Goal: Check status: Check status

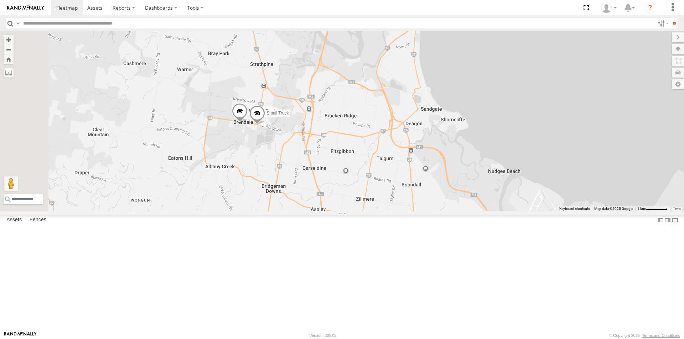
drag, startPoint x: 225, startPoint y: 190, endPoint x: 344, endPoint y: 269, distance: 142.8
click at [344, 212] on div "cruise Delivery Truck Small Truck" at bounding box center [342, 121] width 684 height 180
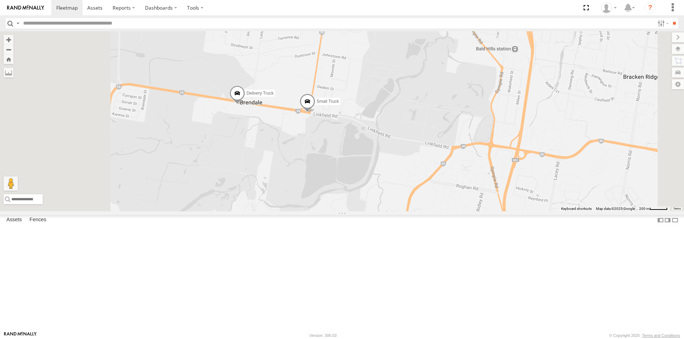
drag, startPoint x: 320, startPoint y: 155, endPoint x: 358, endPoint y: 203, distance: 61.0
click at [358, 203] on div "cruise Delivery Truck Small Truck" at bounding box center [342, 121] width 684 height 180
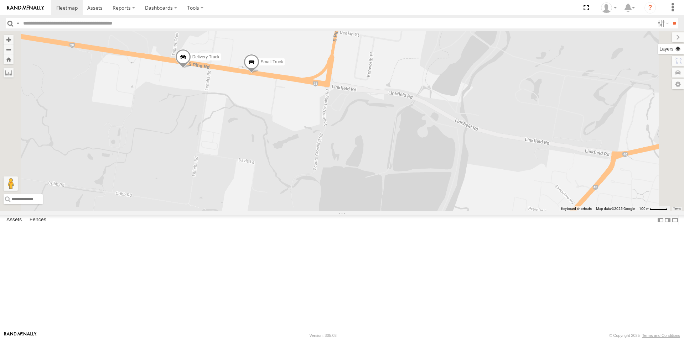
click at [678, 49] on label at bounding box center [671, 49] width 26 height 10
click at [0, 0] on span "Basemaps" at bounding box center [0, 0] width 0 height 0
click at [0, 0] on span "Satellite + Roadmap" at bounding box center [0, 0] width 0 height 0
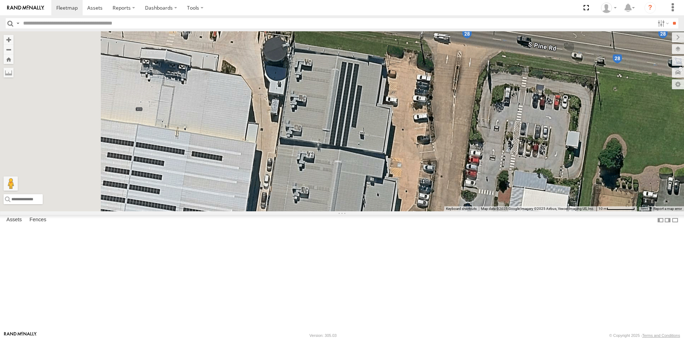
drag, startPoint x: 350, startPoint y: 100, endPoint x: 470, endPoint y: 223, distance: 171.0
click at [468, 212] on div "cruise Delivery Truck Small Truck" at bounding box center [342, 121] width 684 height 180
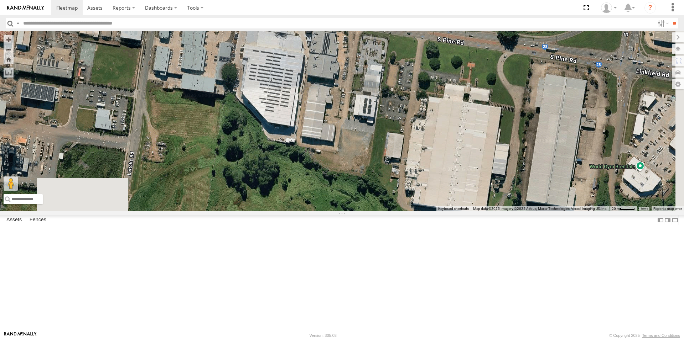
drag, startPoint x: 536, startPoint y: 287, endPoint x: 469, endPoint y: 169, distance: 136.0
click at [469, 169] on div "cruise Delivery Truck Small Truck" at bounding box center [342, 121] width 684 height 180
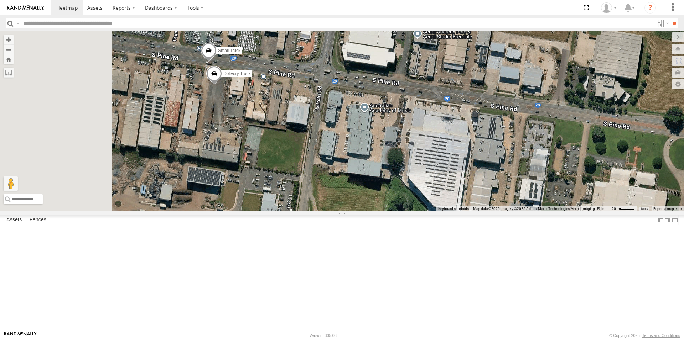
drag, startPoint x: 326, startPoint y: 122, endPoint x: 492, endPoint y: 207, distance: 187.1
click at [492, 207] on div "cruise Delivery Truck Small Truck" at bounding box center [342, 121] width 684 height 180
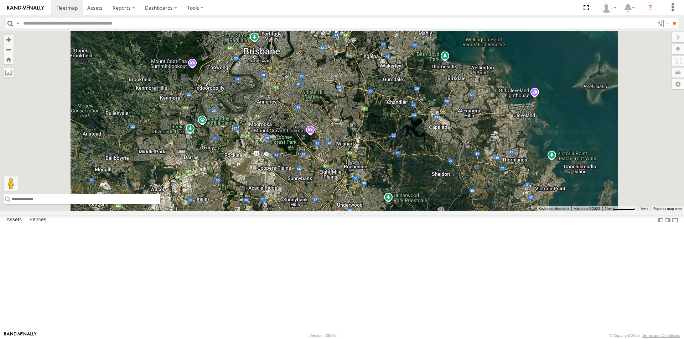
click at [160, 204] on input "text" at bounding box center [82, 199] width 157 height 10
click at [233, 212] on div "cruise" at bounding box center [342, 121] width 684 height 180
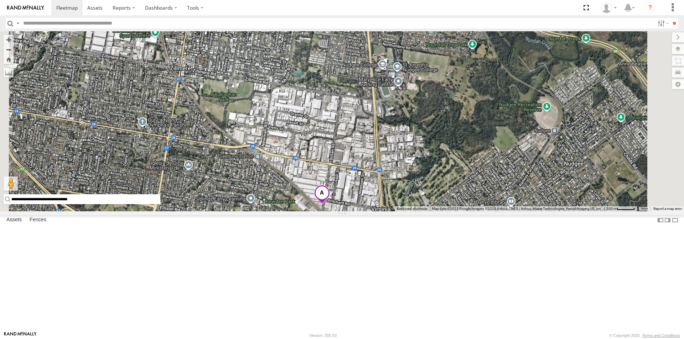
drag, startPoint x: 261, startPoint y: 321, endPoint x: 189, endPoint y: 322, distance: 72.3
click at [160, 204] on input "**********" at bounding box center [82, 199] width 157 height 10
paste input "text"
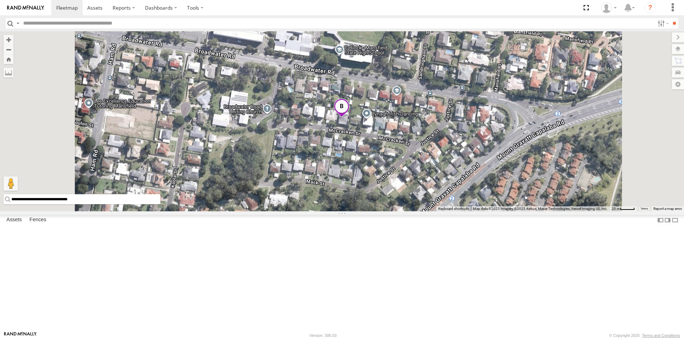
drag, startPoint x: 263, startPoint y: 321, endPoint x: 188, endPoint y: 327, distance: 75.3
click at [188, 212] on div "**********" at bounding box center [342, 121] width 684 height 180
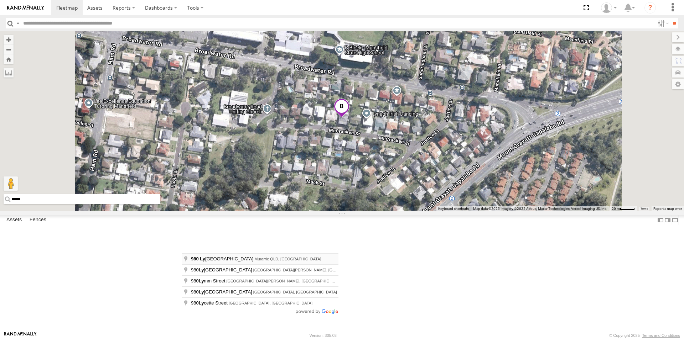
type input "**********"
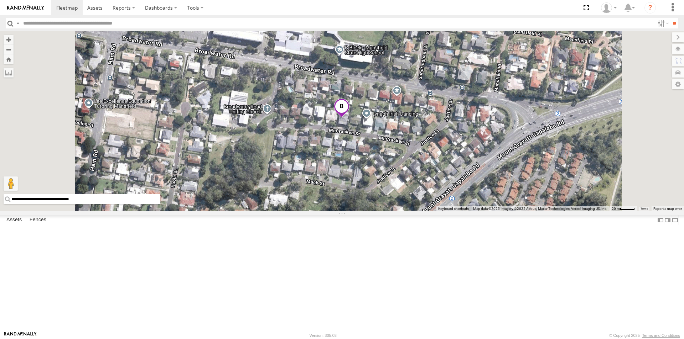
click at [219, 212] on div "cruise" at bounding box center [342, 121] width 684 height 180
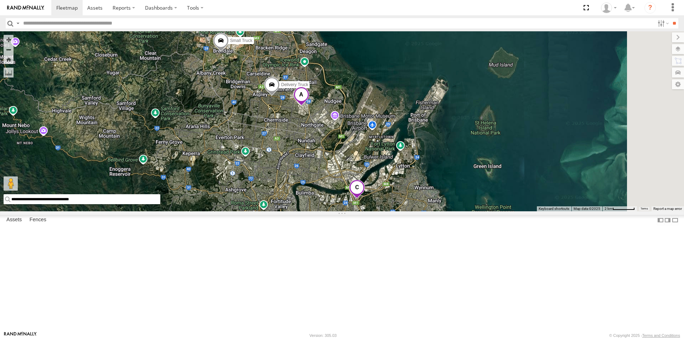
drag, startPoint x: 516, startPoint y: 227, endPoint x: 389, endPoint y: 197, distance: 130.2
click at [389, 197] on div "cruise Delivery Truck Small Truck" at bounding box center [342, 121] width 684 height 180
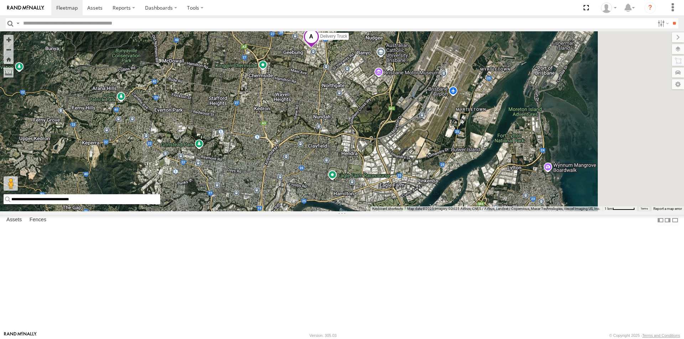
drag, startPoint x: 526, startPoint y: 270, endPoint x: 353, endPoint y: 152, distance: 209.5
click at [341, 189] on div "cruise Delivery Truck Small Truck" at bounding box center [342, 121] width 684 height 180
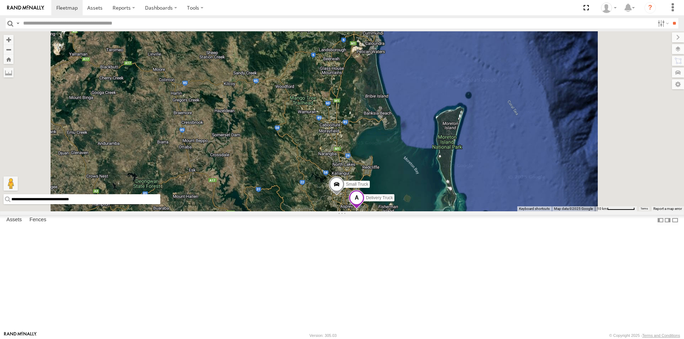
drag, startPoint x: 263, startPoint y: 318, endPoint x: 191, endPoint y: 319, distance: 72.3
click at [160, 204] on input "**********" at bounding box center [82, 199] width 157 height 10
click at [200, 7] on label at bounding box center [195, 7] width 26 height 15
click at [172, 7] on label "Dashboards" at bounding box center [161, 7] width 42 height 15
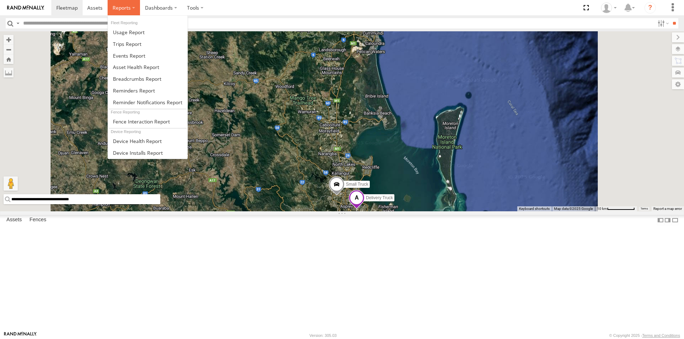
click at [133, 7] on label at bounding box center [124, 7] width 32 height 15
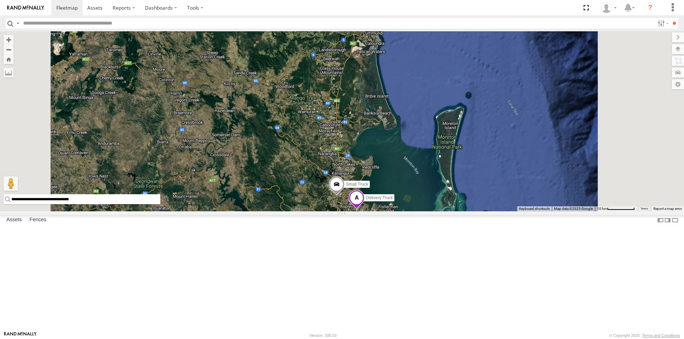
click at [0, 0] on div "Delivery Truck All Assets Bilsen Rd Virginia -27.37387 153.05482 Small Truck Al…" at bounding box center [0, 0] width 0 height 0
click at [96, 8] on span at bounding box center [94, 7] width 15 height 7
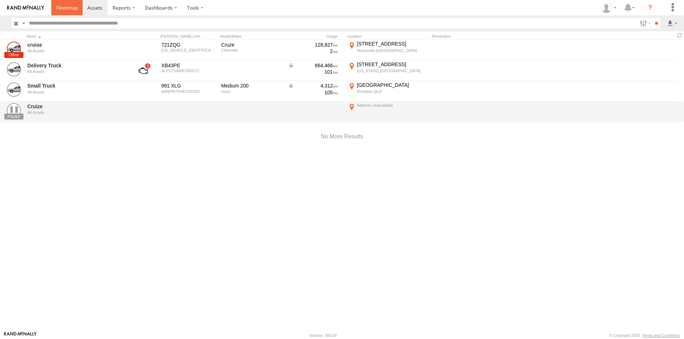
click at [67, 8] on span at bounding box center [66, 7] width 21 height 7
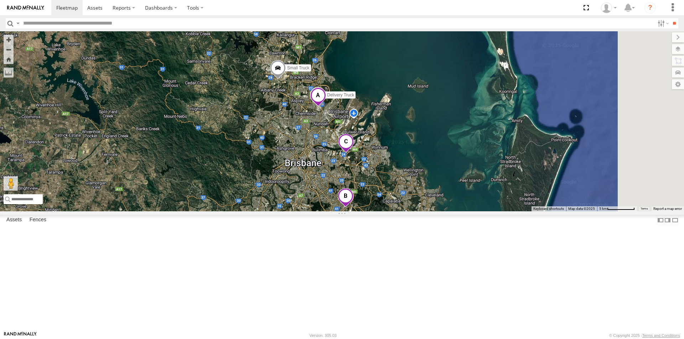
drag, startPoint x: 507, startPoint y: 277, endPoint x: 313, endPoint y: 200, distance: 208.4
click at [313, 200] on div "cruise Delivery Truck Small Truck" at bounding box center [342, 121] width 684 height 180
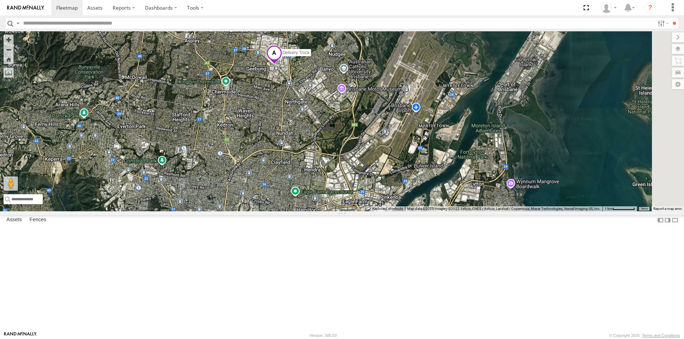
drag, startPoint x: 520, startPoint y: 163, endPoint x: 388, endPoint y: 246, distance: 155.3
click at [388, 212] on div "cruise Delivery Truck Small Truck" at bounding box center [342, 121] width 684 height 180
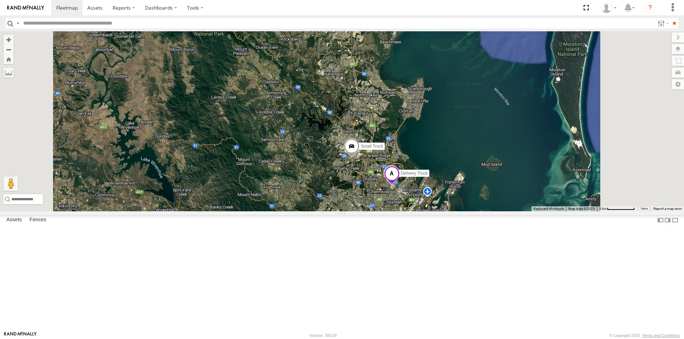
click at [400, 185] on span at bounding box center [392, 175] width 16 height 19
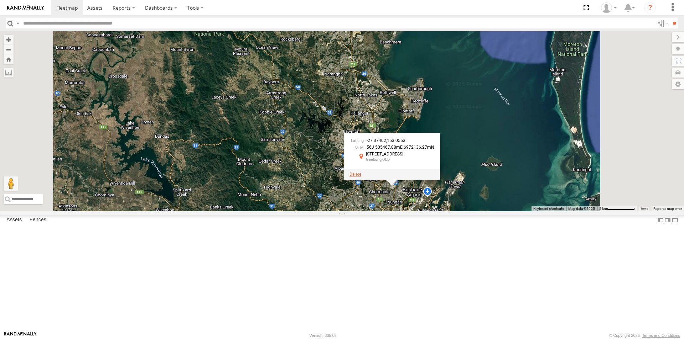
click at [361, 177] on span at bounding box center [355, 174] width 12 height 5
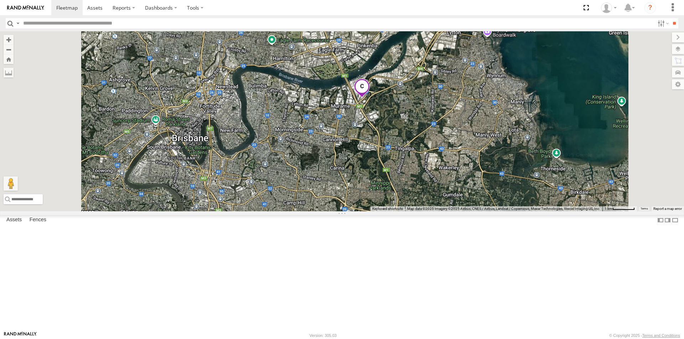
drag, startPoint x: 392, startPoint y: 242, endPoint x: 387, endPoint y: 108, distance: 134.7
click at [387, 108] on div "cruise Delivery Truck Small Truck" at bounding box center [342, 121] width 684 height 180
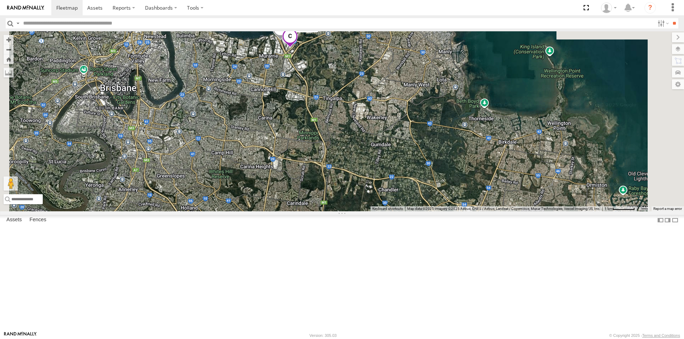
drag, startPoint x: 403, startPoint y: 142, endPoint x: 421, endPoint y: 294, distance: 153.1
click at [421, 212] on div "Delivery Truck" at bounding box center [342, 121] width 684 height 180
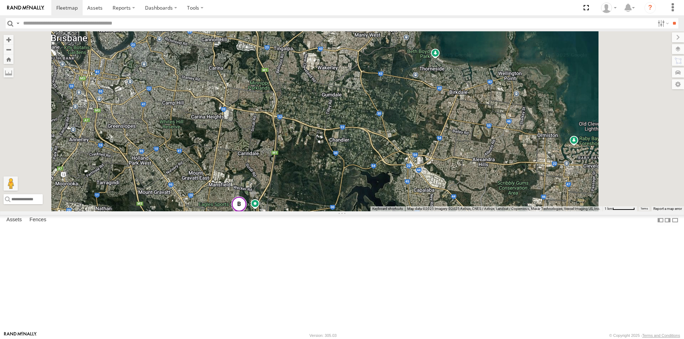
drag, startPoint x: 397, startPoint y: 282, endPoint x: 380, endPoint y: 139, distance: 144.2
click at [380, 139] on div "Delivery Truck" at bounding box center [342, 121] width 684 height 180
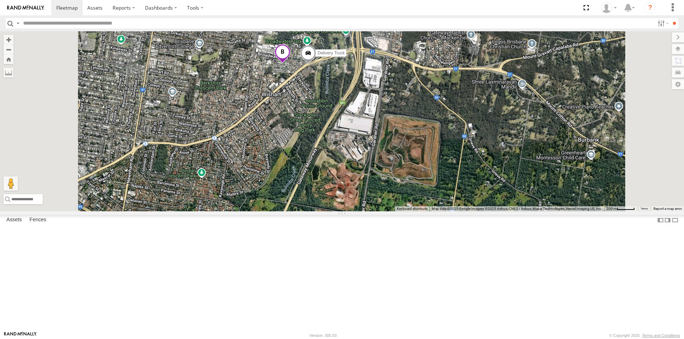
drag, startPoint x: 400, startPoint y: 68, endPoint x: 400, endPoint y: 176, distance: 107.9
click at [400, 176] on div "Delivery Truck cruise Small Truck" at bounding box center [342, 121] width 684 height 180
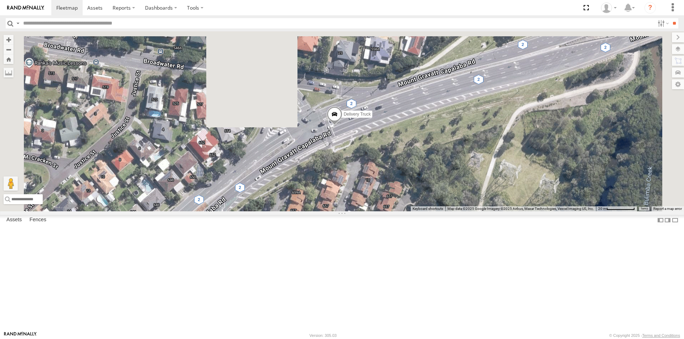
drag, startPoint x: 445, startPoint y: 59, endPoint x: 442, endPoint y: 261, distance: 201.6
click at [442, 212] on div "Delivery Truck cruise Small Truck" at bounding box center [342, 121] width 684 height 180
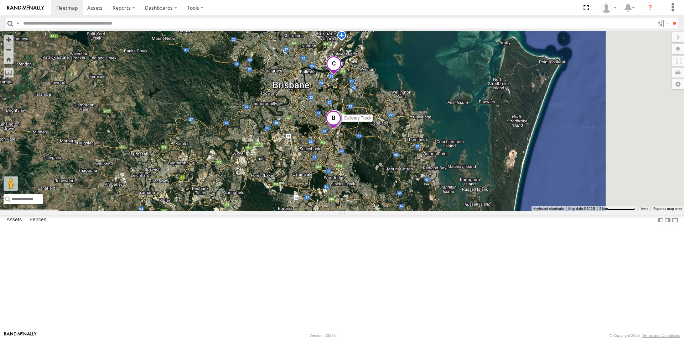
drag, startPoint x: 550, startPoint y: 306, endPoint x: 348, endPoint y: 158, distance: 250.2
click at [348, 158] on div "Delivery Truck cruise Small Truck" at bounding box center [342, 121] width 684 height 180
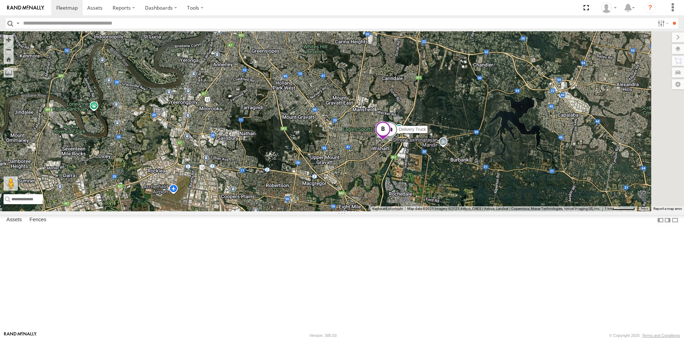
drag, startPoint x: 528, startPoint y: 274, endPoint x: 411, endPoint y: 189, distance: 144.8
click at [413, 190] on div "Delivery Truck cruise Small Truck" at bounding box center [342, 121] width 684 height 180
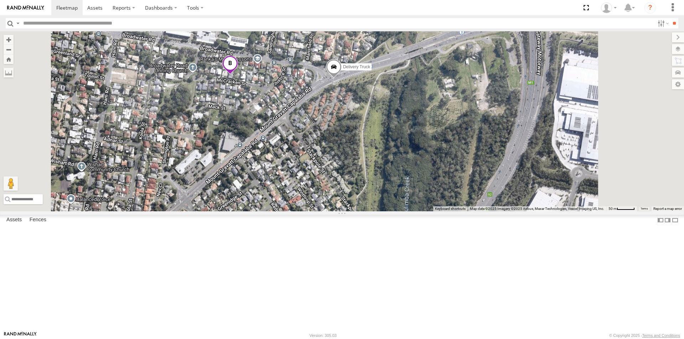
drag, startPoint x: 465, startPoint y: 58, endPoint x: 443, endPoint y: 177, distance: 120.6
click at [443, 177] on div "Delivery Truck cruise Small Truck" at bounding box center [342, 121] width 684 height 180
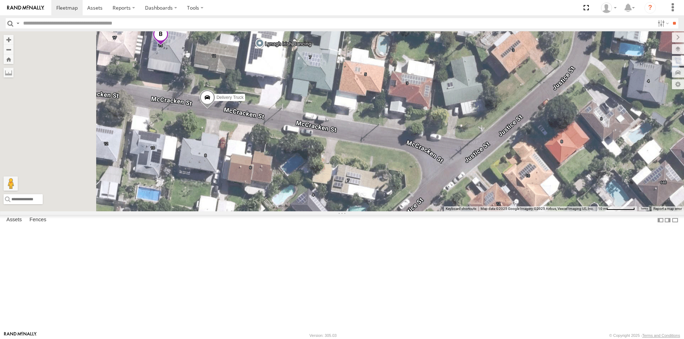
drag, startPoint x: 227, startPoint y: 177, endPoint x: 301, endPoint y: 179, distance: 73.8
click at [301, 179] on div "Delivery Truck" at bounding box center [342, 121] width 684 height 180
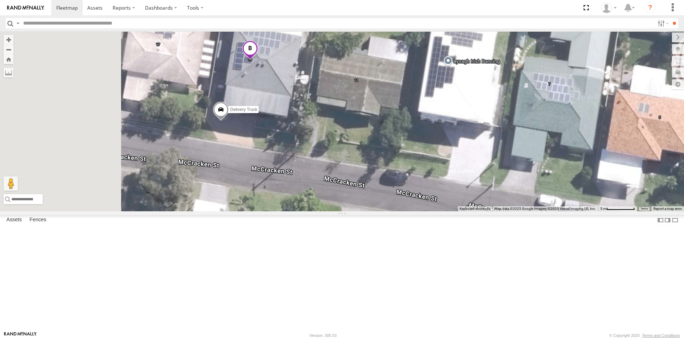
drag, startPoint x: 209, startPoint y: 143, endPoint x: 339, endPoint y: 252, distance: 169.8
click at [339, 212] on div "Delivery Truck" at bounding box center [342, 121] width 684 height 180
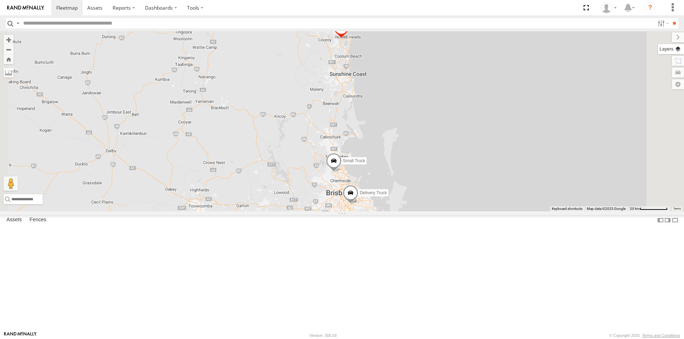
click at [676, 50] on label at bounding box center [671, 49] width 26 height 10
click at [0, 0] on span "Basemaps" at bounding box center [0, 0] width 0 height 0
click at [0, 0] on span "Satellite + Roadmap" at bounding box center [0, 0] width 0 height 0
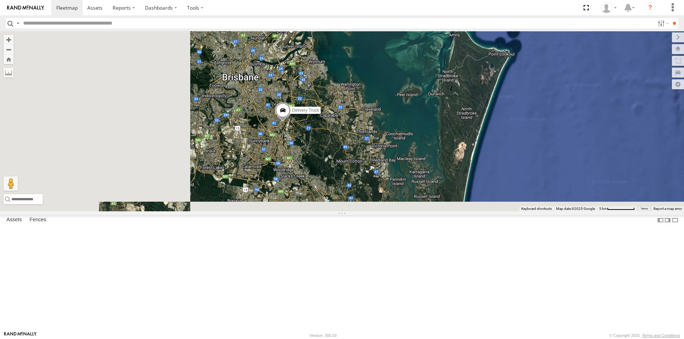
drag, startPoint x: 315, startPoint y: 245, endPoint x: 475, endPoint y: 159, distance: 182.3
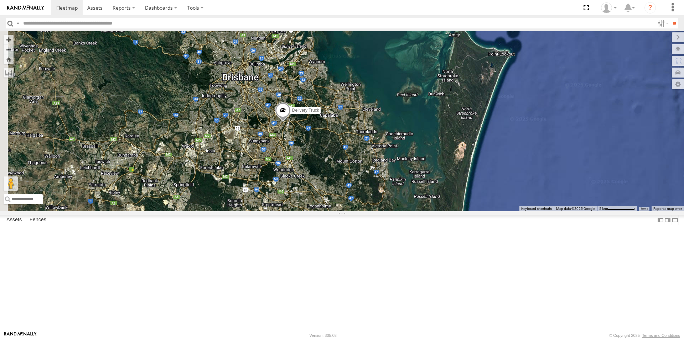
click at [475, 159] on div "Delivery Truck cruise Small Truck" at bounding box center [342, 121] width 684 height 180
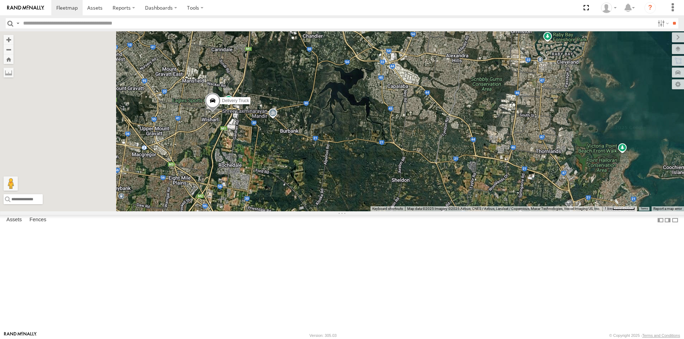
drag, startPoint x: 234, startPoint y: 214, endPoint x: 525, endPoint y: 202, distance: 291.6
click at [525, 202] on div "Delivery Truck cruise Small Truck" at bounding box center [342, 121] width 684 height 180
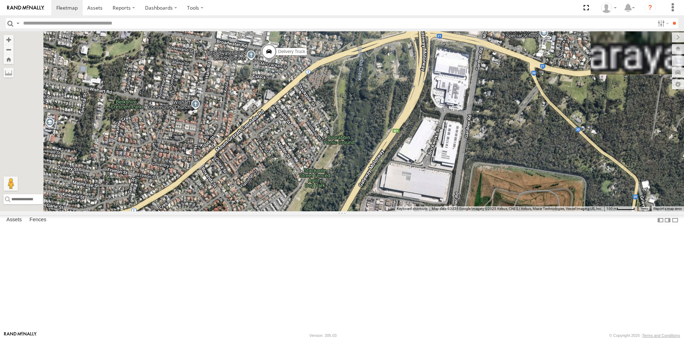
drag, startPoint x: 371, startPoint y: 91, endPoint x: 513, endPoint y: 333, distance: 280.4
click at [513, 333] on body at bounding box center [342, 169] width 684 height 339
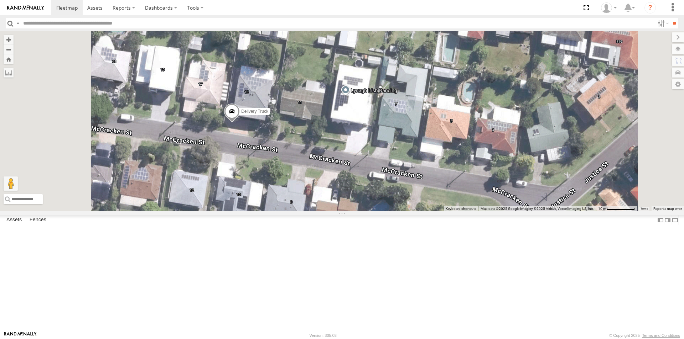
drag, startPoint x: 318, startPoint y: 119, endPoint x: 360, endPoint y: 302, distance: 187.4
click at [360, 212] on div "Delivery Truck cruise Small Truck" at bounding box center [342, 121] width 684 height 180
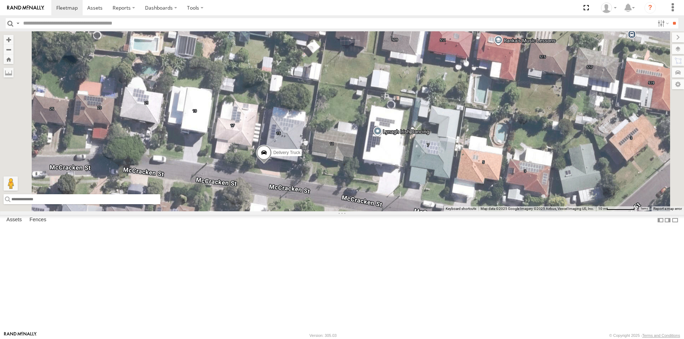
click at [160, 204] on input "text" at bounding box center [82, 199] width 157 height 10
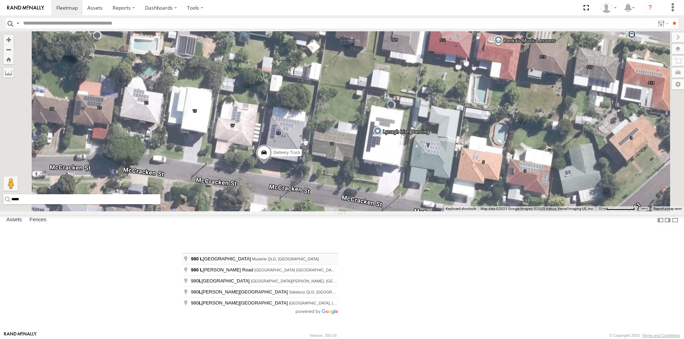
type input "**********"
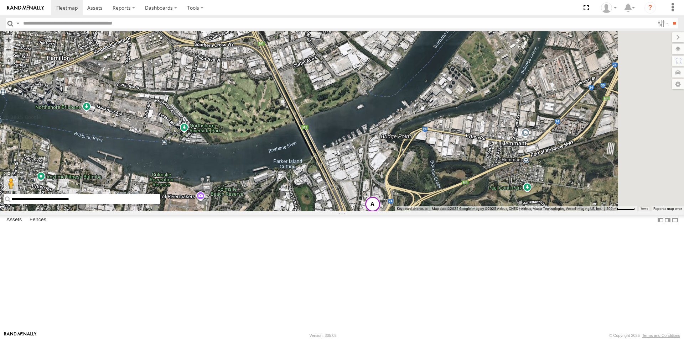
drag, startPoint x: 531, startPoint y: 260, endPoint x: 79, endPoint y: 100, distance: 479.0
click at [79, 100] on main "**********" at bounding box center [342, 181] width 684 height 300
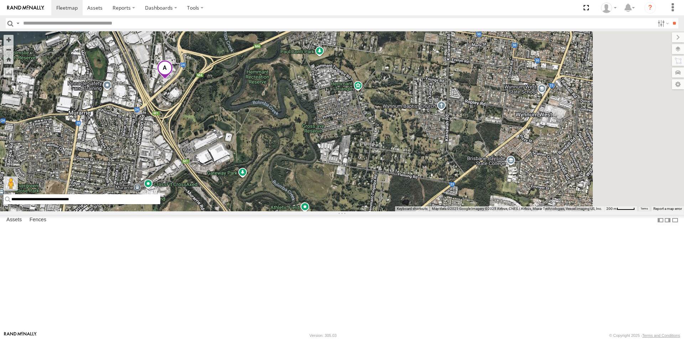
drag, startPoint x: 435, startPoint y: 279, endPoint x: 228, endPoint y: 142, distance: 248.5
click at [228, 142] on div "Small Truck" at bounding box center [342, 121] width 684 height 180
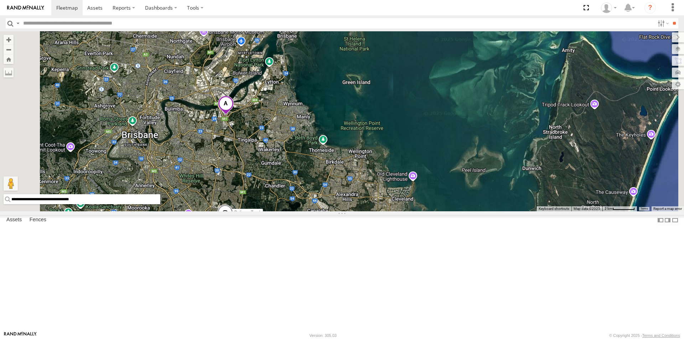
drag, startPoint x: 207, startPoint y: 99, endPoint x: 287, endPoint y: 136, distance: 88.4
click at [287, 136] on div "Small Truck Delivery Truck" at bounding box center [342, 121] width 684 height 180
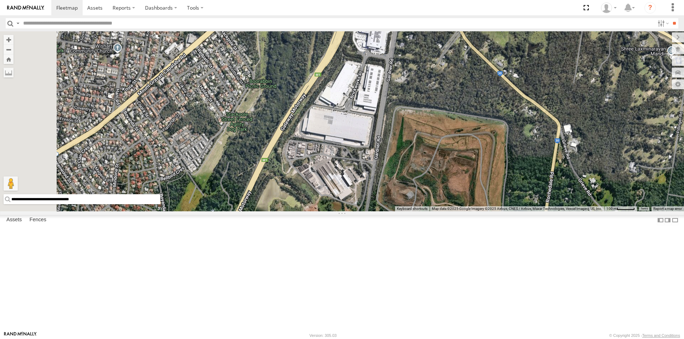
drag, startPoint x: 250, startPoint y: 156, endPoint x: 419, endPoint y: 191, distance: 172.6
click at [419, 191] on div "Small Truck Delivery Truck" at bounding box center [342, 121] width 684 height 180
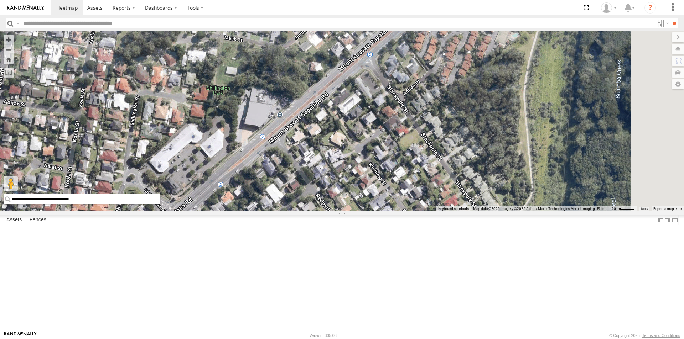
drag, startPoint x: 332, startPoint y: 41, endPoint x: 339, endPoint y: 327, distance: 285.7
click at [339, 212] on div "Small Truck Delivery Truck" at bounding box center [342, 121] width 684 height 180
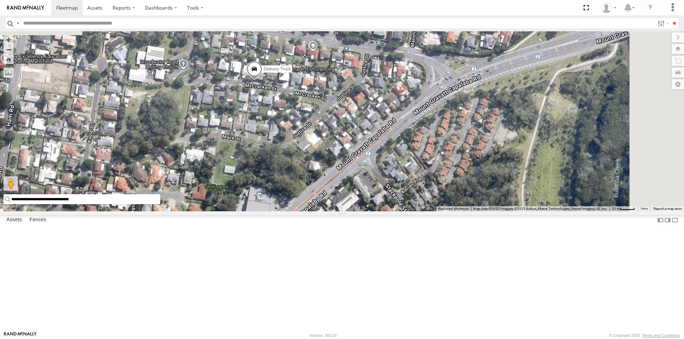
drag, startPoint x: 350, startPoint y: 143, endPoint x: 344, endPoint y: 208, distance: 64.8
click at [345, 212] on div "Small Truck Delivery Truck" at bounding box center [342, 121] width 684 height 180
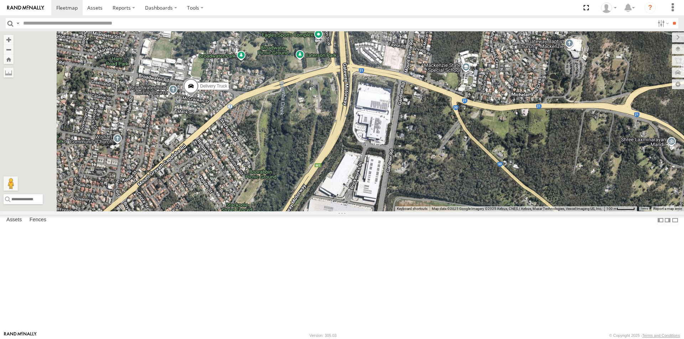
drag, startPoint x: 244, startPoint y: 175, endPoint x: 448, endPoint y: 228, distance: 210.0
click at [448, 212] on div "Delivery Truck cruise Small Truck" at bounding box center [342, 121] width 684 height 180
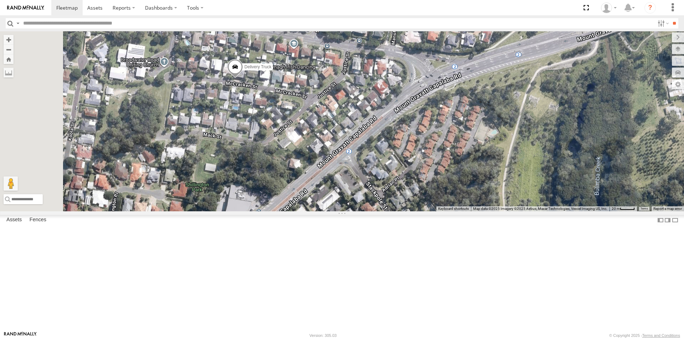
drag, startPoint x: 272, startPoint y: 142, endPoint x: 344, endPoint y: 173, distance: 78.9
click at [344, 173] on div "Delivery Truck cruise Small Truck" at bounding box center [342, 121] width 684 height 180
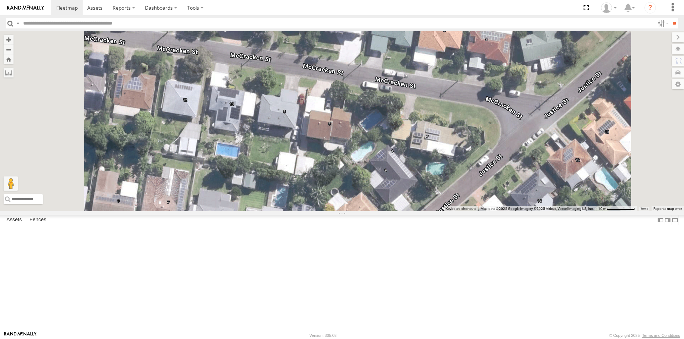
drag, startPoint x: 307, startPoint y: 96, endPoint x: 348, endPoint y: 154, distance: 70.8
click at [348, 154] on div "Delivery Truck cruise Small Truck" at bounding box center [342, 121] width 684 height 180
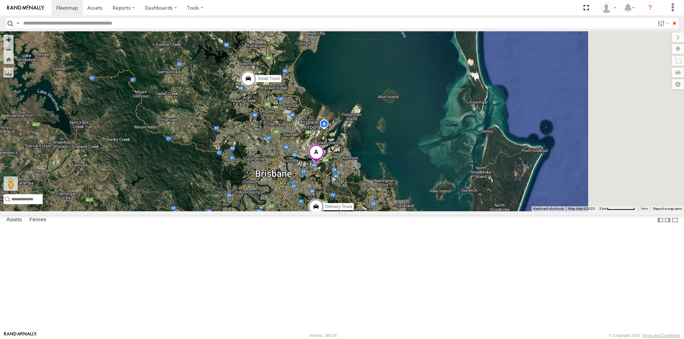
drag, startPoint x: 516, startPoint y: 257, endPoint x: 293, endPoint y: 226, distance: 225.0
click at [293, 212] on div "Delivery Truck cruise Small Truck" at bounding box center [342, 121] width 684 height 180
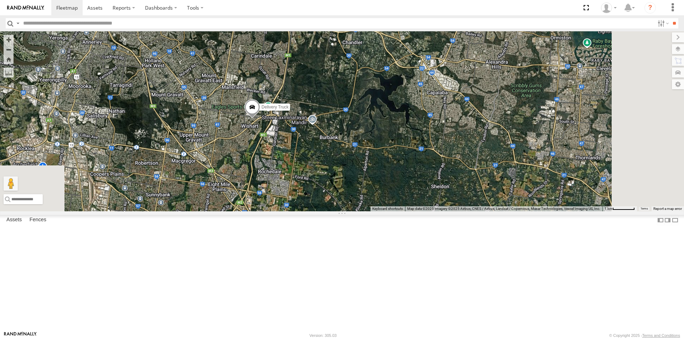
drag, startPoint x: 455, startPoint y: 312, endPoint x: 417, endPoint y: 125, distance: 190.2
click at [417, 125] on div "Delivery Truck cruise Small Truck" at bounding box center [342, 121] width 684 height 180
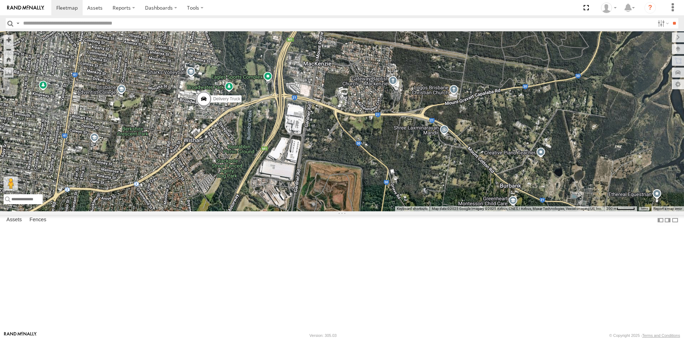
drag, startPoint x: 301, startPoint y: 105, endPoint x: 397, endPoint y: 251, distance: 175.0
click at [397, 212] on div "Delivery Truck cruise Small Truck" at bounding box center [342, 121] width 684 height 180
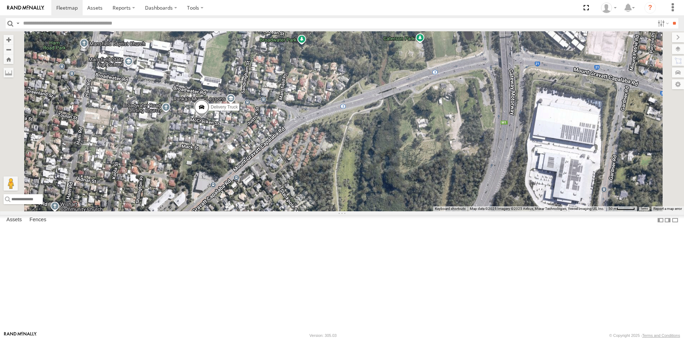
drag, startPoint x: 236, startPoint y: 178, endPoint x: 295, endPoint y: 193, distance: 61.1
click at [295, 193] on div "Delivery Truck cruise Small Truck" at bounding box center [342, 121] width 684 height 180
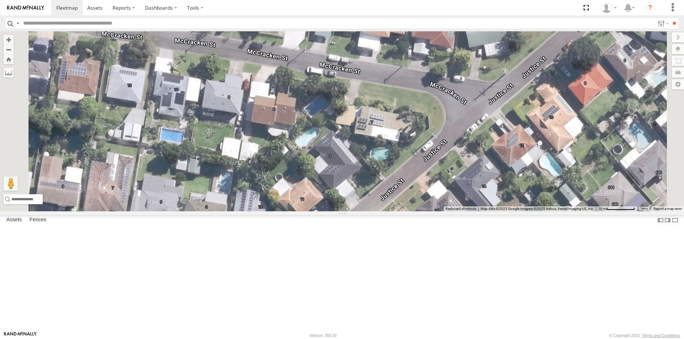
click at [0, 0] on link at bounding box center [0, 0] width 0 height 0
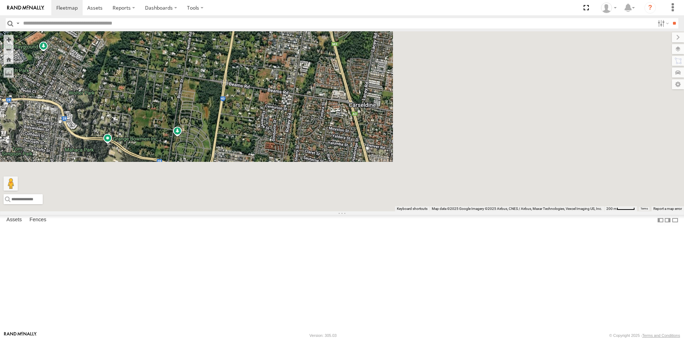
drag, startPoint x: 633, startPoint y: 291, endPoint x: 305, endPoint y: 29, distance: 419.9
click at [305, 29] on body at bounding box center [342, 169] width 684 height 339
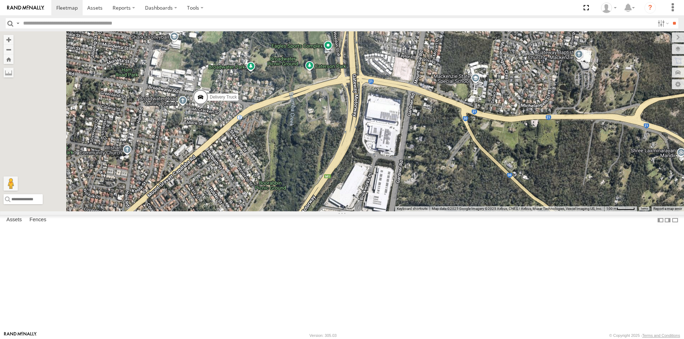
drag, startPoint x: 231, startPoint y: 197, endPoint x: 365, endPoint y: 207, distance: 134.3
click at [364, 207] on div "Delivery Truck cruise Small Truck" at bounding box center [342, 121] width 684 height 180
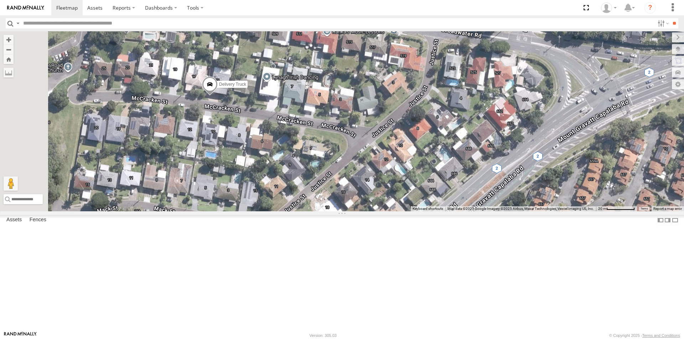
drag, startPoint x: 209, startPoint y: 151, endPoint x: 320, endPoint y: 178, distance: 114.5
click at [320, 178] on div "Delivery Truck cruise Small Truck" at bounding box center [342, 121] width 684 height 180
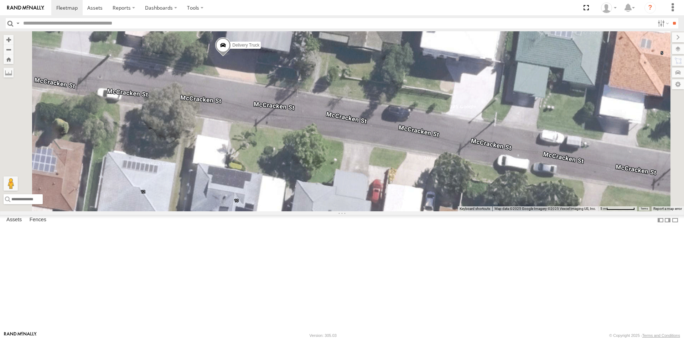
drag, startPoint x: 259, startPoint y: 120, endPoint x: 335, endPoint y: 152, distance: 83.2
click at [334, 152] on div "Delivery Truck cruise Small Truck" at bounding box center [342, 121] width 684 height 180
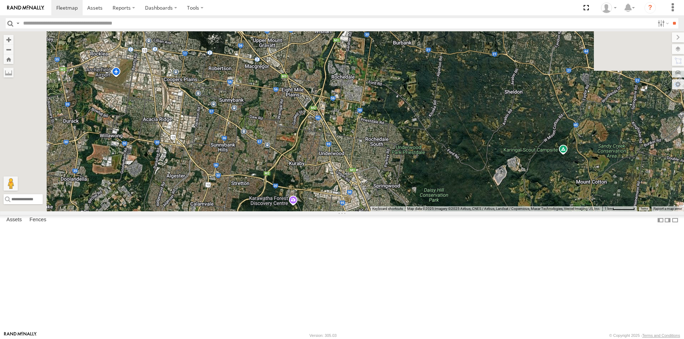
drag, startPoint x: 468, startPoint y: 120, endPoint x: 453, endPoint y: 337, distance: 217.0
click at [453, 337] on body at bounding box center [342, 169] width 684 height 339
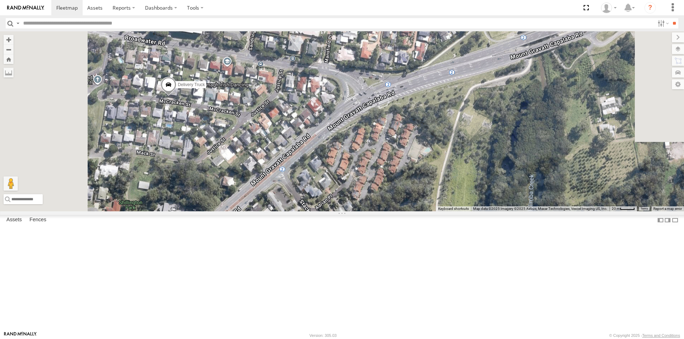
drag, startPoint x: 239, startPoint y: 68, endPoint x: 356, endPoint y: 300, distance: 259.7
click at [356, 212] on div "Delivery Truck cruise Small Truck" at bounding box center [342, 121] width 684 height 180
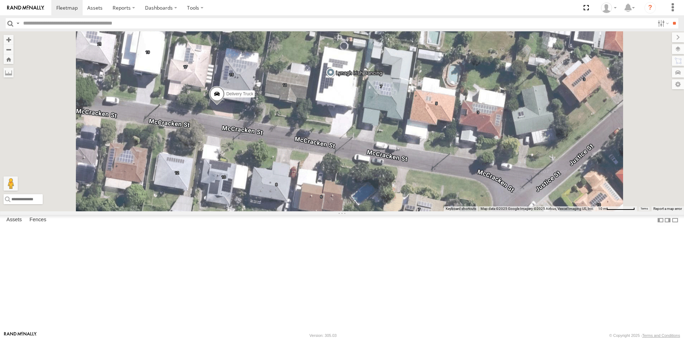
drag, startPoint x: 299, startPoint y: 94, endPoint x: 318, endPoint y: 187, distance: 95.2
click at [318, 187] on div "Delivery Truck cruise Small Truck" at bounding box center [342, 121] width 684 height 180
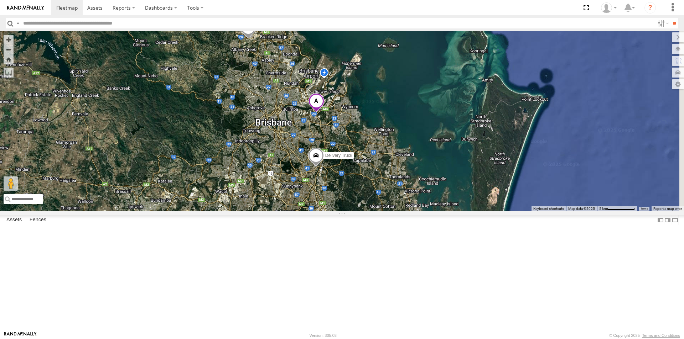
drag, startPoint x: 487, startPoint y: 263, endPoint x: 351, endPoint y: 133, distance: 188.6
click at [351, 133] on div "Delivery Truck cruise Small Truck" at bounding box center [342, 121] width 684 height 180
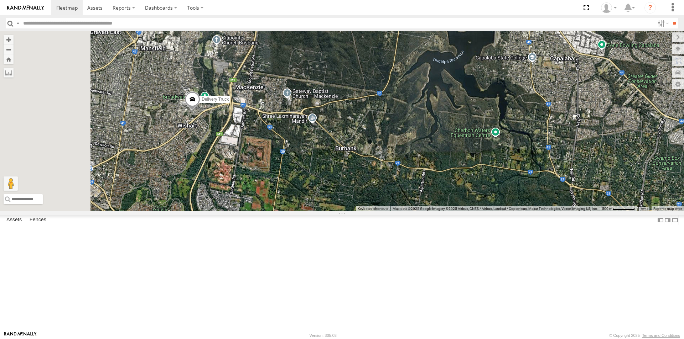
drag, startPoint x: 267, startPoint y: 200, endPoint x: 450, endPoint y: 219, distance: 184.7
click at [454, 212] on div "Delivery Truck cruise Small Truck" at bounding box center [342, 121] width 684 height 180
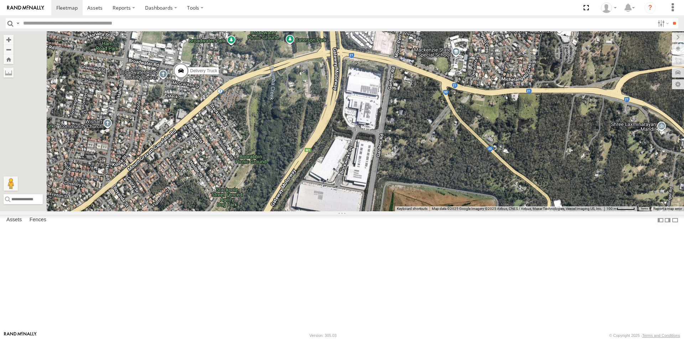
drag, startPoint x: 246, startPoint y: 158, endPoint x: 387, endPoint y: 209, distance: 150.7
click at [387, 209] on div "Delivery Truck cruise Small Truck" at bounding box center [342, 121] width 684 height 180
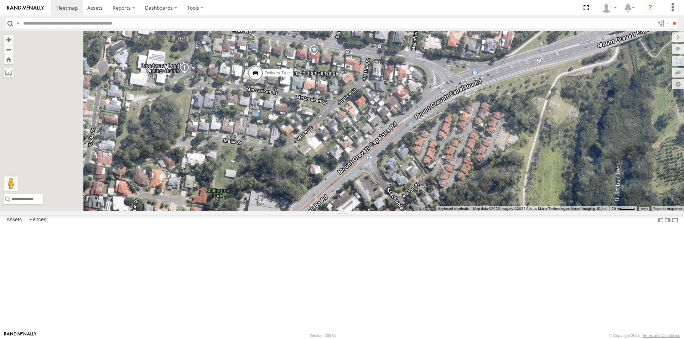
drag, startPoint x: 295, startPoint y: 105, endPoint x: 349, endPoint y: 194, distance: 104.6
click at [349, 194] on div "Delivery Truck cruise Small Truck" at bounding box center [342, 121] width 684 height 180
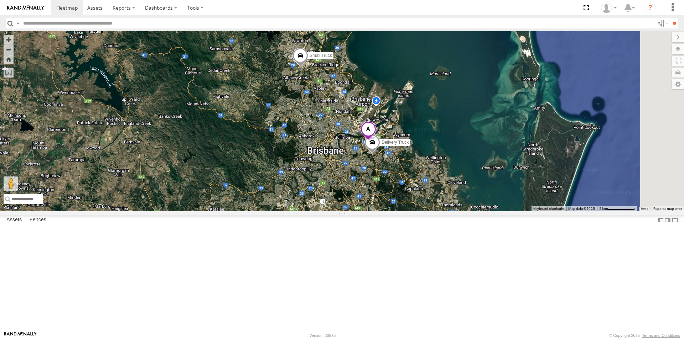
drag, startPoint x: 457, startPoint y: 267, endPoint x: 263, endPoint y: 188, distance: 209.2
click at [283, 197] on div "Delivery Truck cruise Small Truck" at bounding box center [342, 121] width 684 height 180
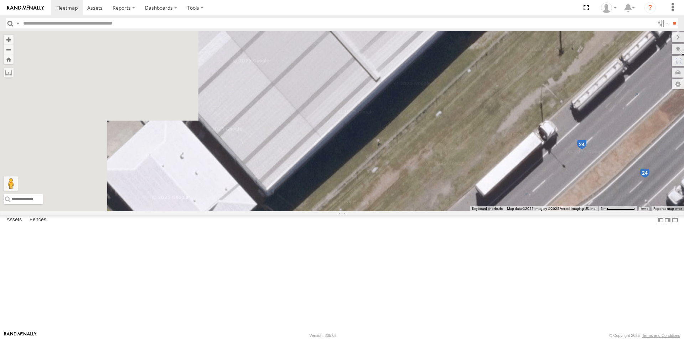
drag, startPoint x: 278, startPoint y: 186, endPoint x: 440, endPoint y: 145, distance: 167.1
click at [440, 145] on div "Delivery Truck" at bounding box center [342, 121] width 684 height 180
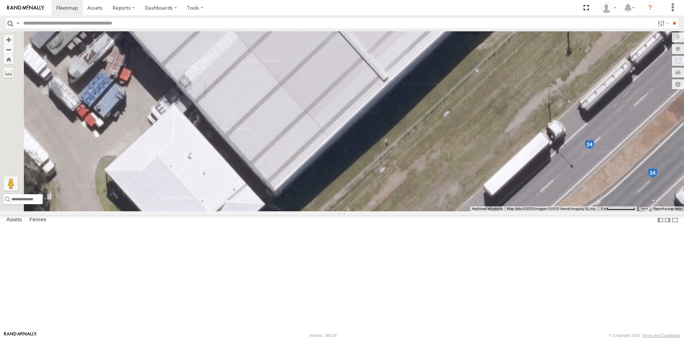
click at [385, 166] on div "Delivery Truck" at bounding box center [342, 121] width 684 height 180
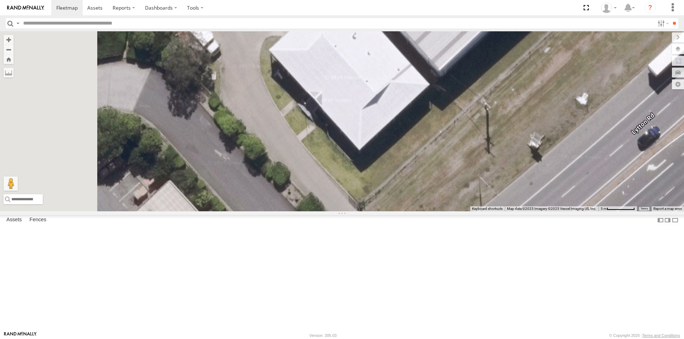
drag, startPoint x: 303, startPoint y: 251, endPoint x: 468, endPoint y: 131, distance: 204.4
click at [468, 131] on div "Delivery Truck" at bounding box center [342, 121] width 684 height 180
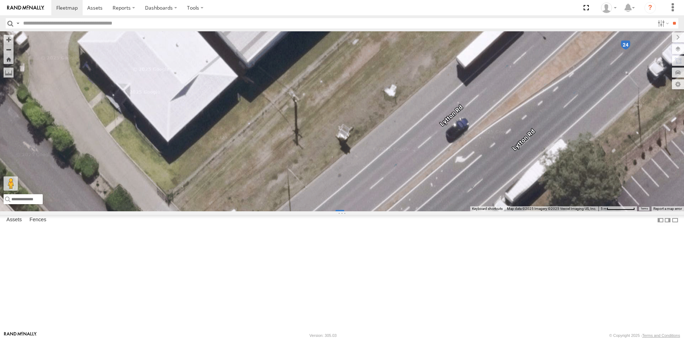
drag, startPoint x: 581, startPoint y: 207, endPoint x: 386, endPoint y: 199, distance: 195.7
click at [386, 199] on div "Delivery Truck" at bounding box center [342, 121] width 684 height 180
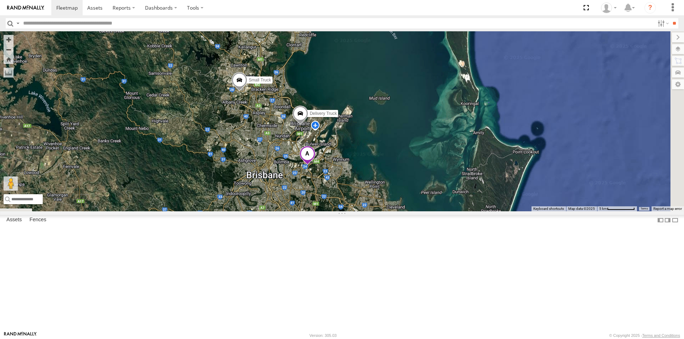
drag, startPoint x: 427, startPoint y: 306, endPoint x: 304, endPoint y: 153, distance: 195.9
click at [304, 153] on div "Delivery Truck cruise Small Truck" at bounding box center [342, 121] width 684 height 180
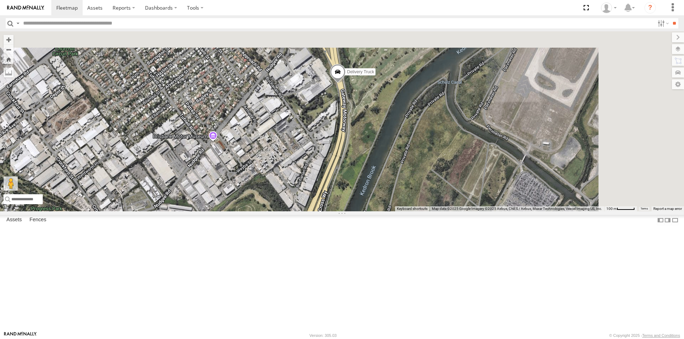
drag, startPoint x: 463, startPoint y: 82, endPoint x: 422, endPoint y: 176, distance: 102.2
click at [422, 176] on div "Delivery Truck cruise Small Truck" at bounding box center [342, 121] width 684 height 180
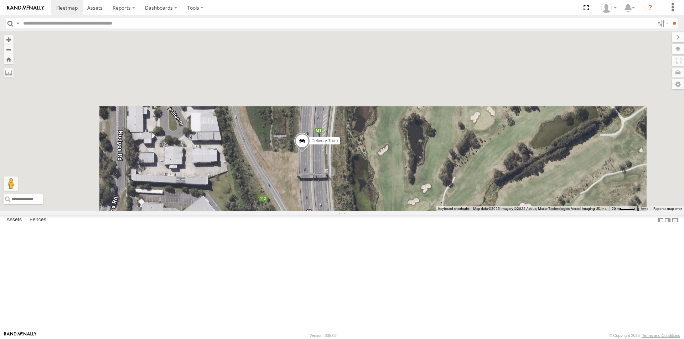
drag, startPoint x: 414, startPoint y: 99, endPoint x: 445, endPoint y: 338, distance: 241.2
click at [445, 338] on body at bounding box center [342, 169] width 684 height 339
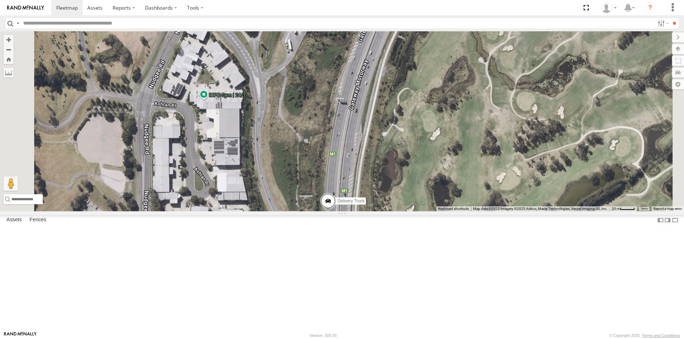
click at [336, 213] on span at bounding box center [328, 202] width 16 height 19
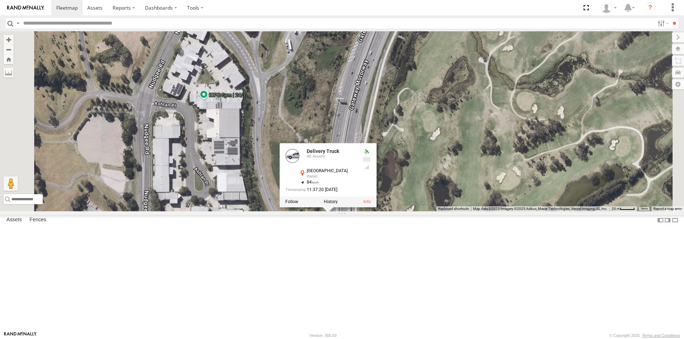
click at [376, 207] on div at bounding box center [328, 202] width 97 height 11
